Goal: Find specific page/section: Find specific page/section

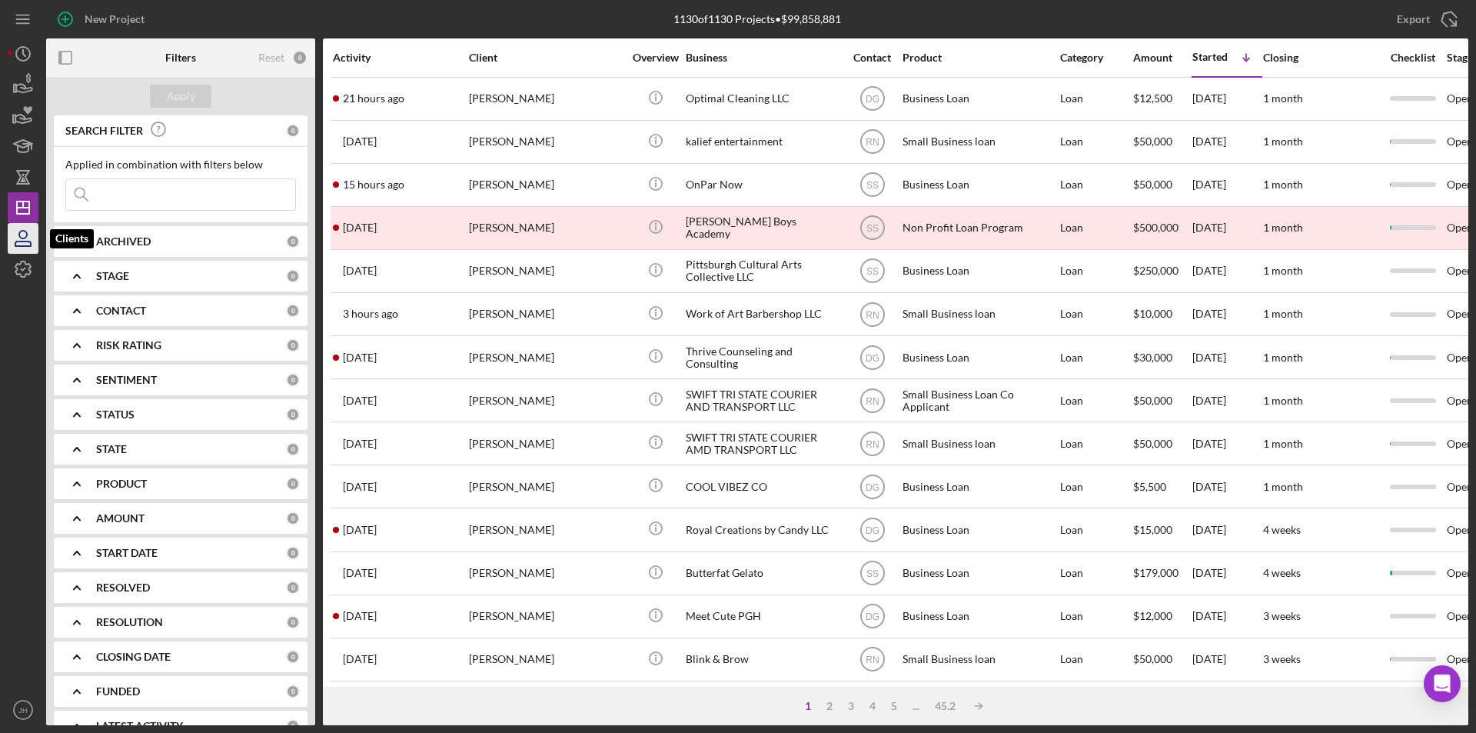
click at [22, 238] on icon "button" at bounding box center [23, 235] width 8 height 8
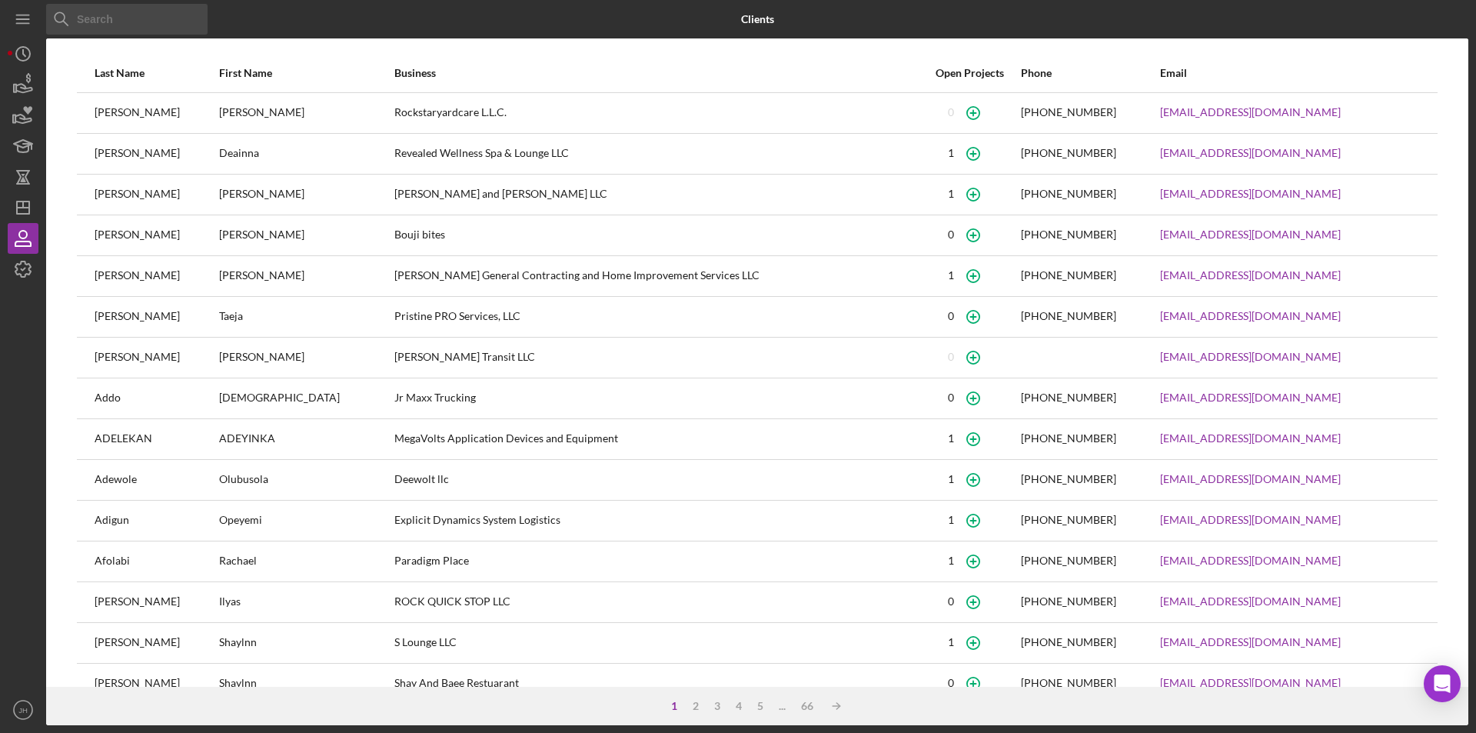
click at [131, 22] on input at bounding box center [126, 19] width 161 height 31
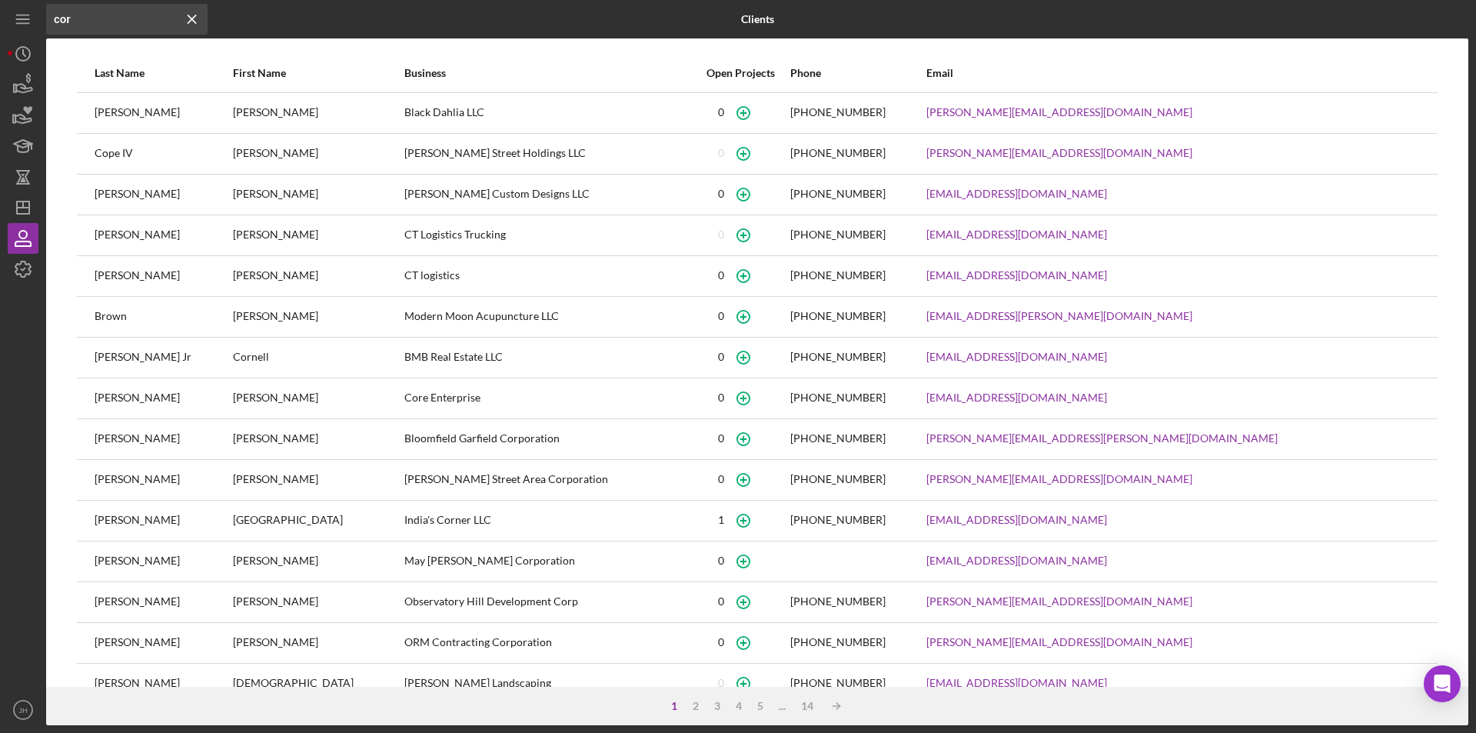
type input "cor"
